Goal: Information Seeking & Learning: Stay updated

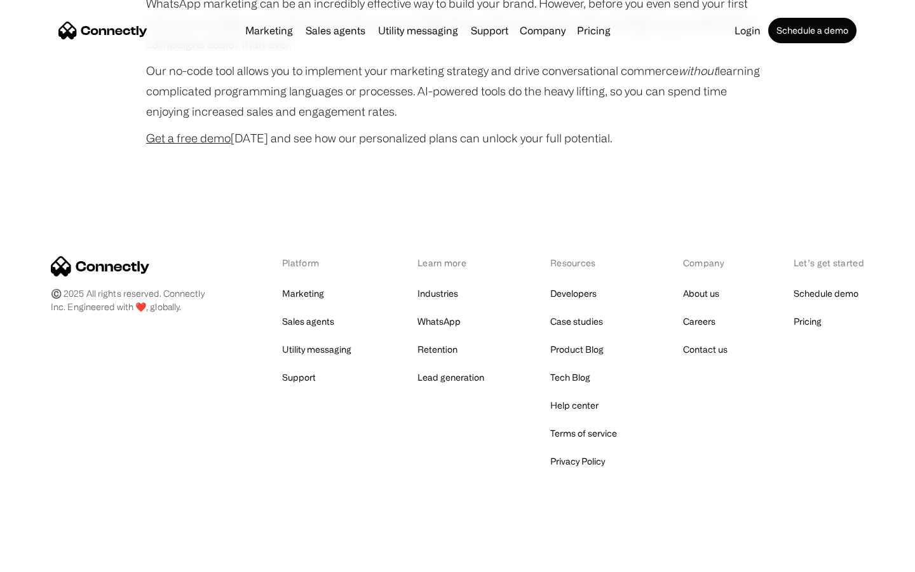
scroll to position [3441, 0]
